Goal: Task Accomplishment & Management: Manage account settings

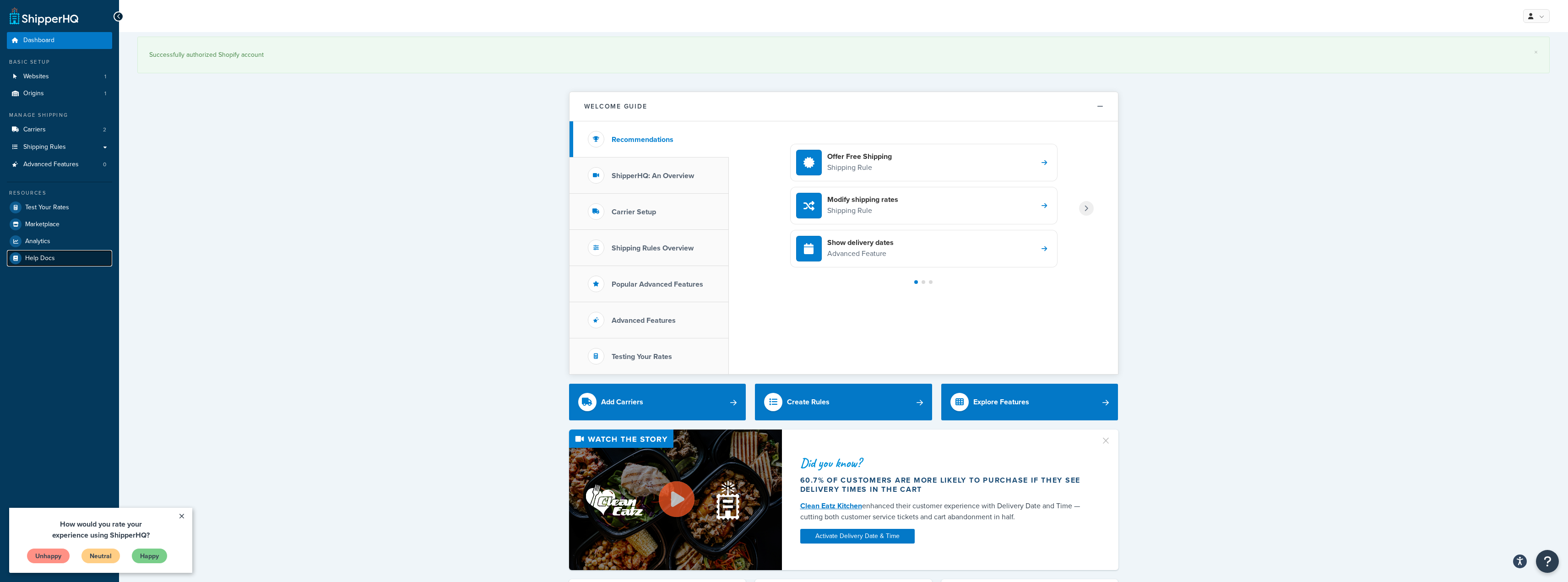
click at [59, 263] on link "Help Docs" at bounding box center [59, 258] width 105 height 17
click at [61, 78] on link "Websites 1" at bounding box center [59, 77] width 105 height 17
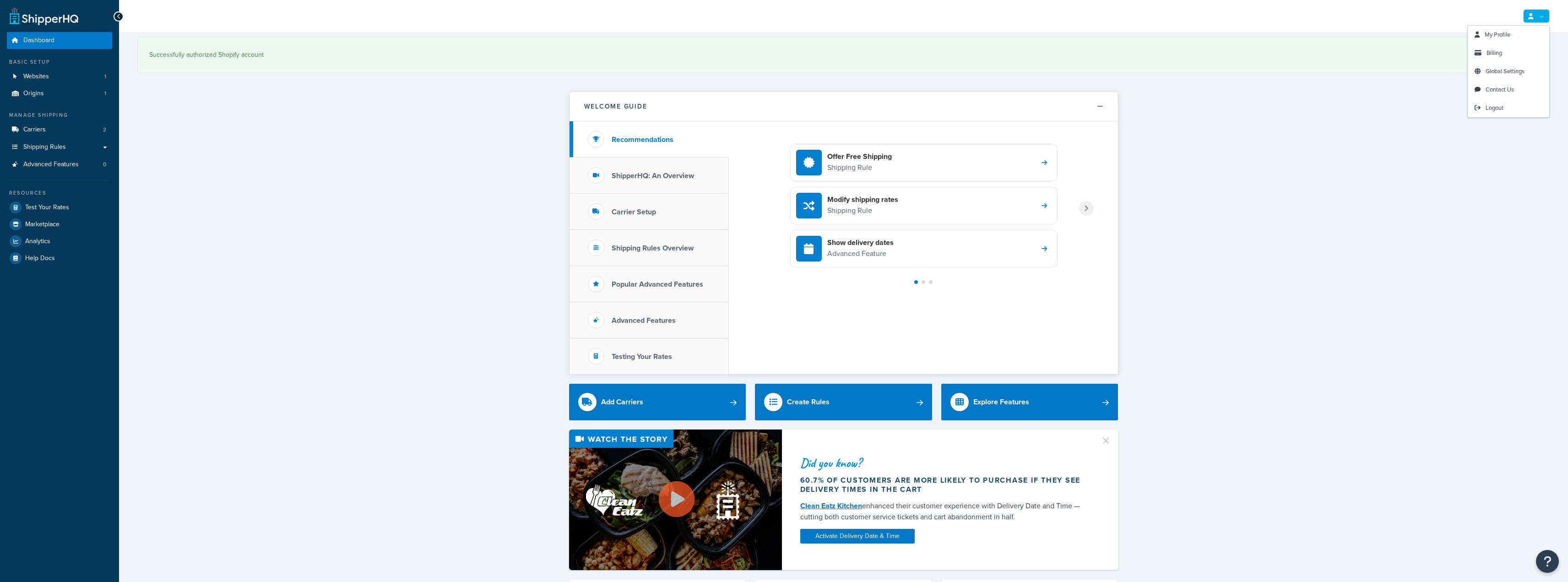
click at [1536, 13] on link at bounding box center [1536, 16] width 26 height 13
click at [1493, 54] on span "Billing" at bounding box center [1493, 53] width 15 height 9
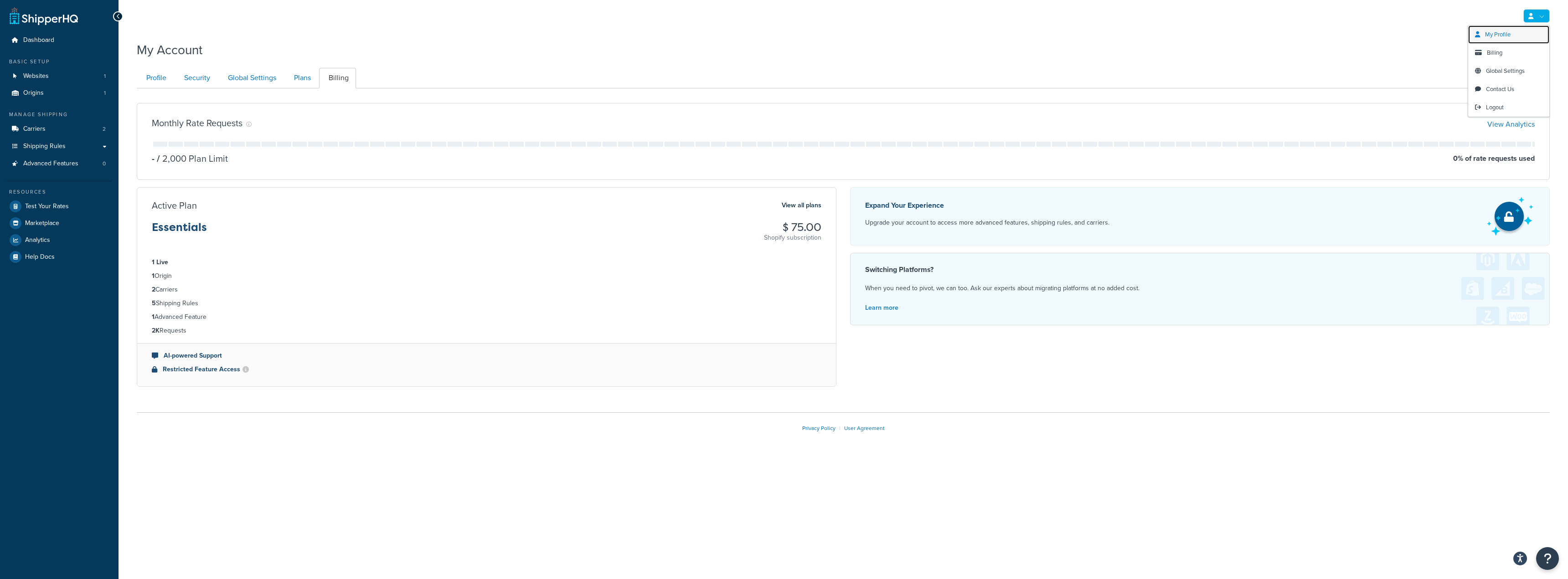
click at [1511, 30] on span "My Profile" at bounding box center [1498, 34] width 26 height 9
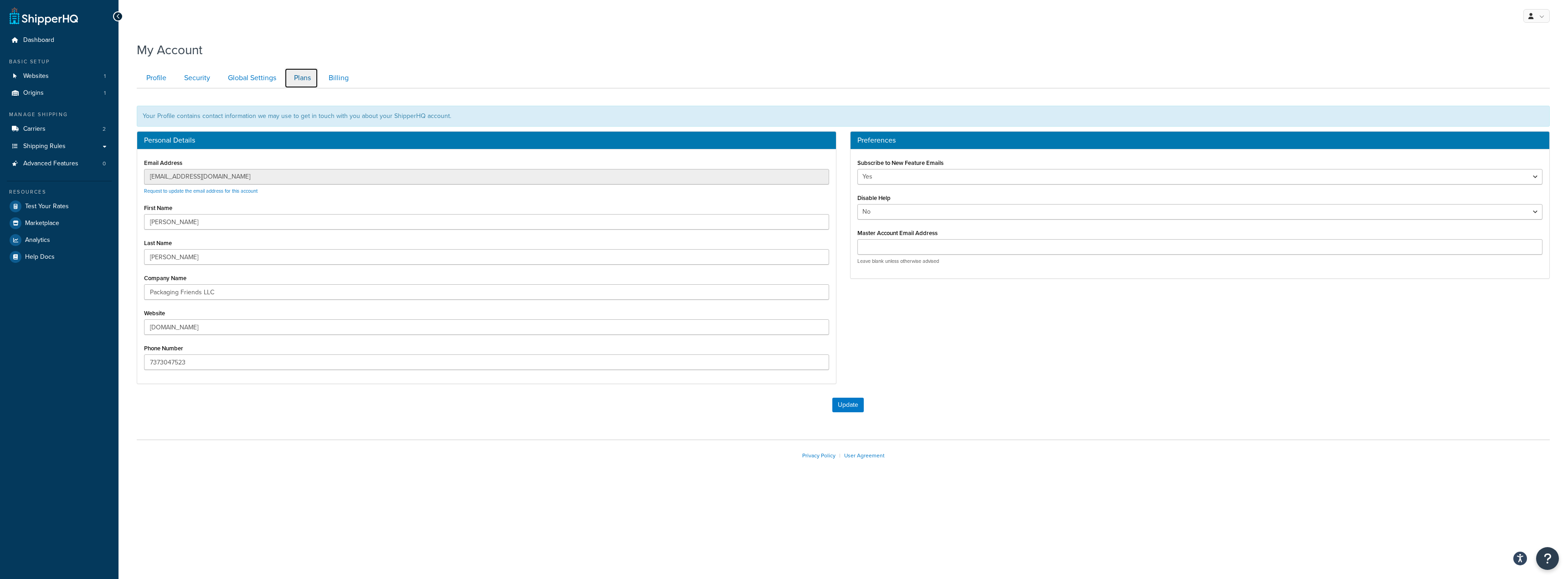
click at [297, 80] on link "Plans" at bounding box center [301, 78] width 33 height 21
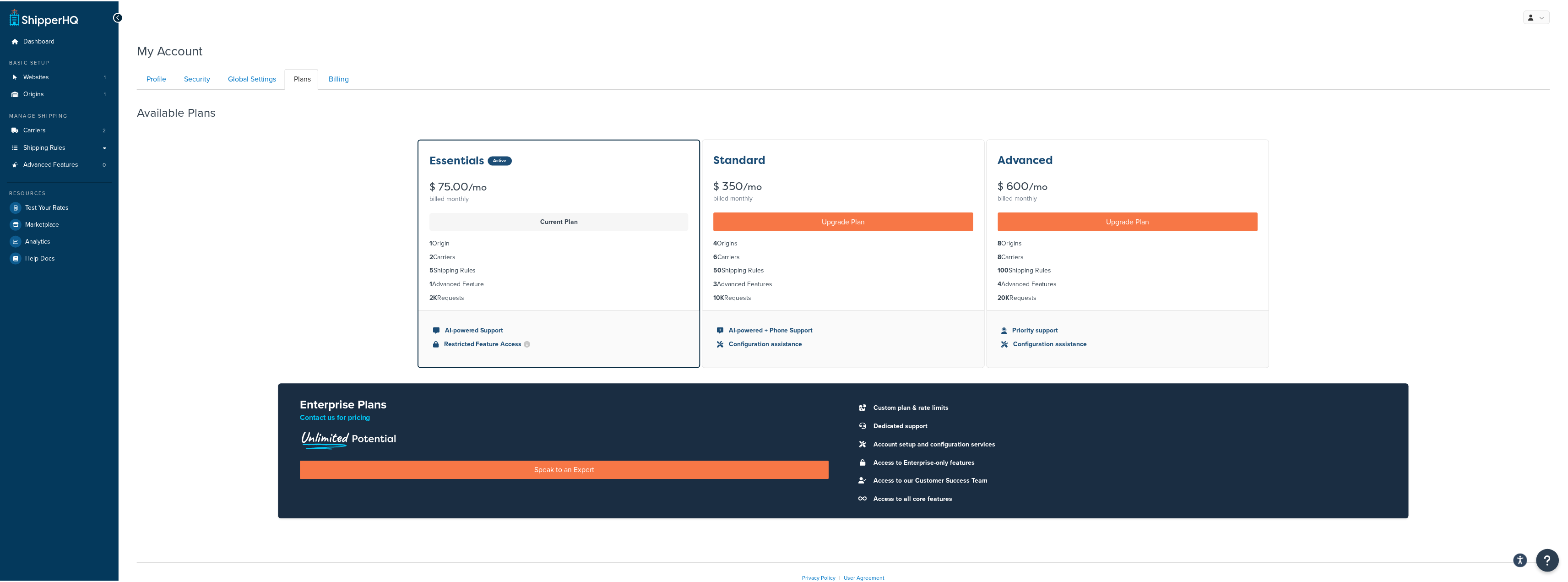
scroll to position [61, 0]
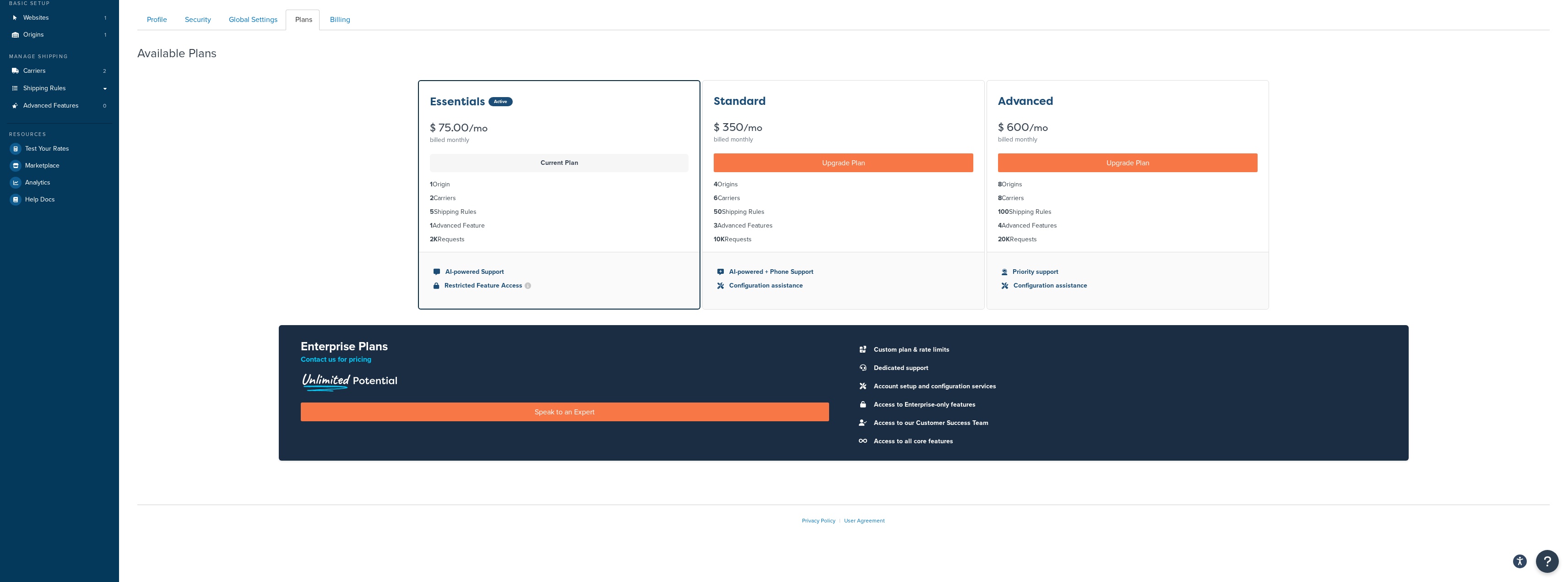
click at [1107, 223] on li "4 Advanced Features" at bounding box center [1127, 226] width 260 height 10
drag, startPoint x: 1107, startPoint y: 223, endPoint x: 1104, endPoint y: 192, distance: 31.1
click at [1107, 223] on li "4 Advanced Features" at bounding box center [1127, 226] width 260 height 10
click at [1136, 158] on link "Upgrade Plan" at bounding box center [1127, 163] width 260 height 19
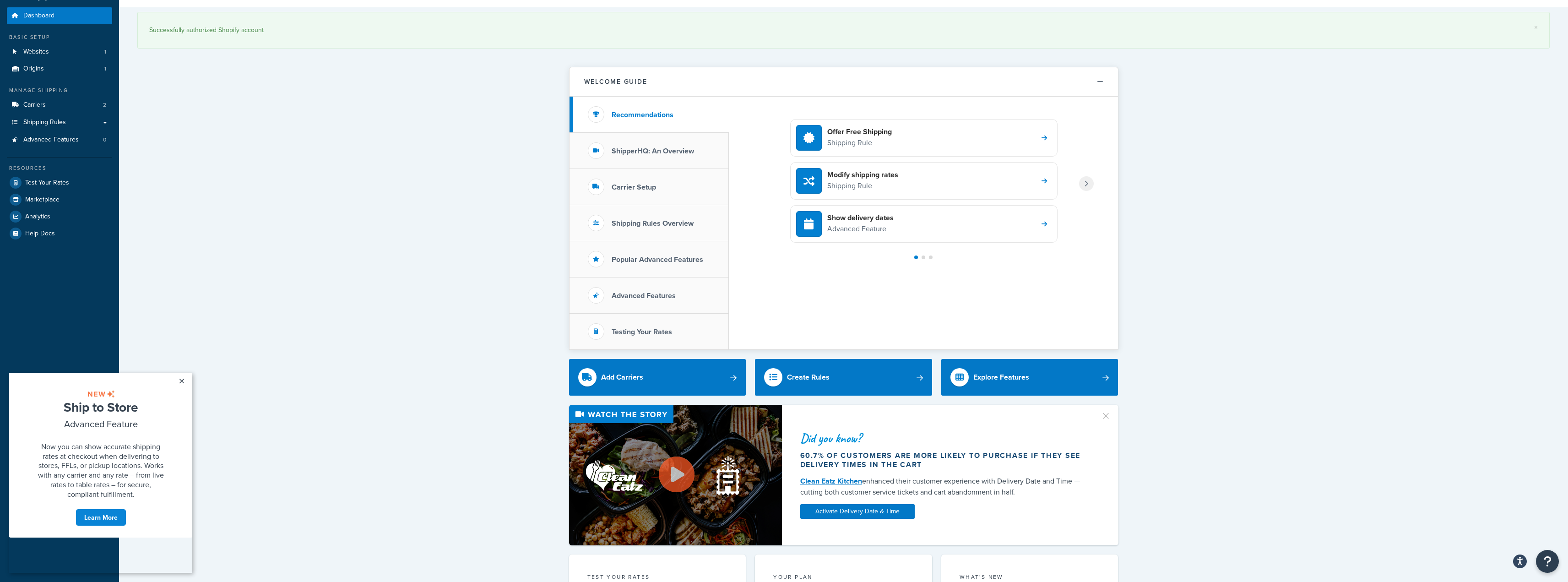
scroll to position [46, 0]
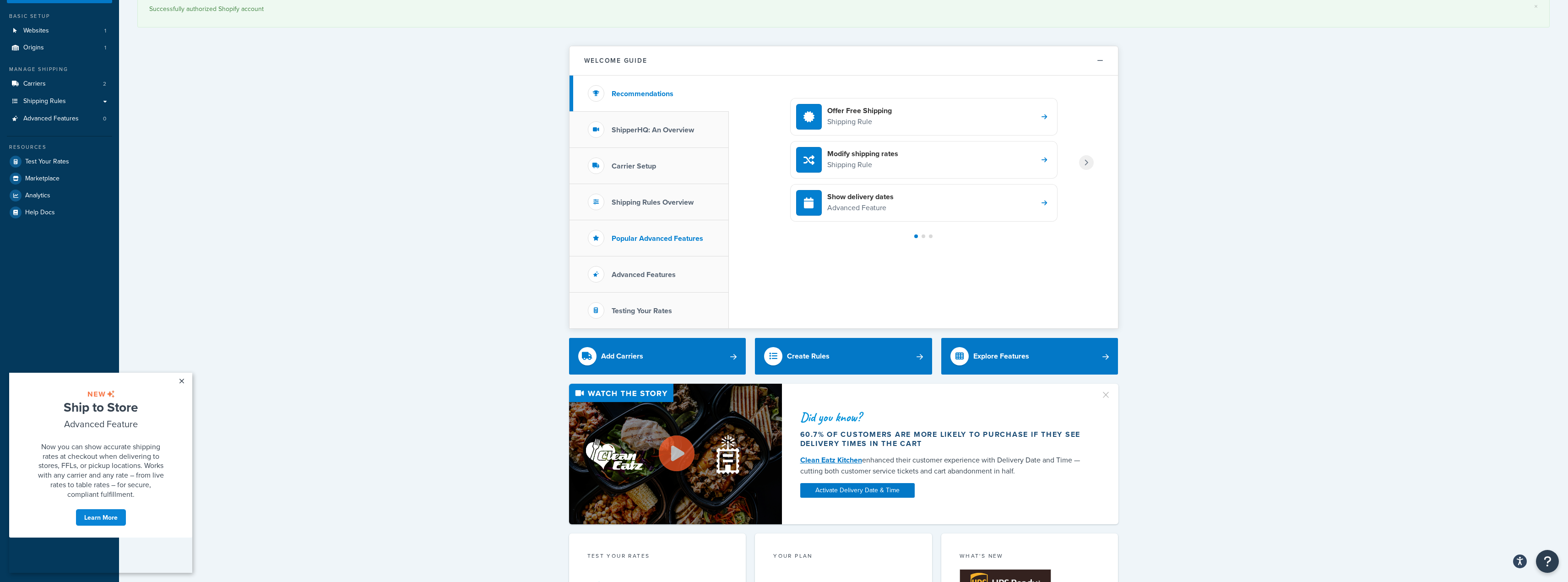
click at [652, 249] on li "Popular Advanced Features" at bounding box center [649, 238] width 160 height 36
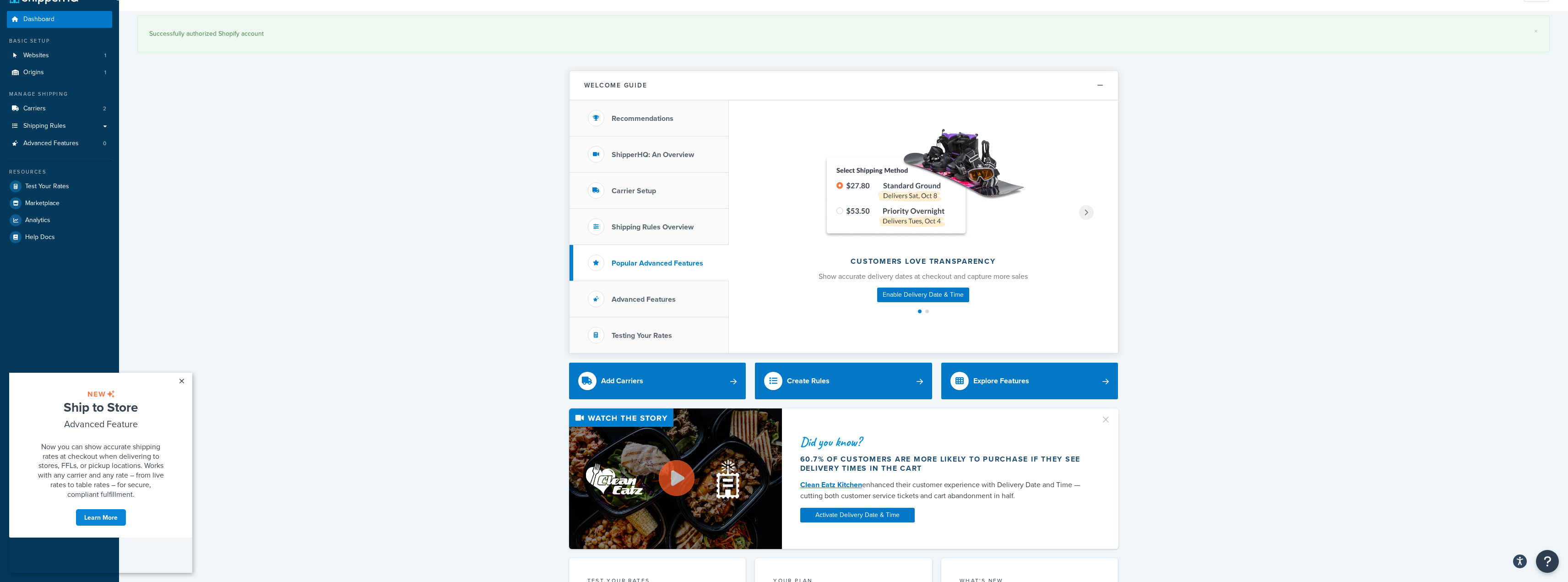
scroll to position [0, 0]
